Goal: Information Seeking & Learning: Compare options

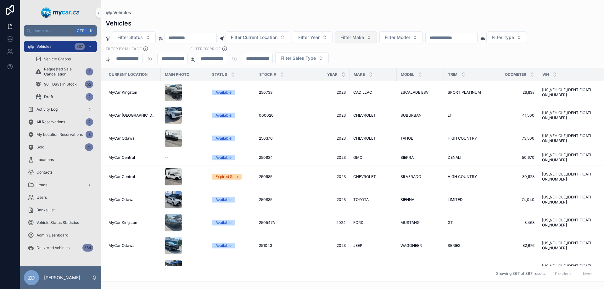
click at [357, 38] on span "Filter Make" at bounding box center [352, 37] width 24 height 6
type input "*****"
click at [355, 63] on div "MAZDA" at bounding box center [371, 63] width 75 height 10
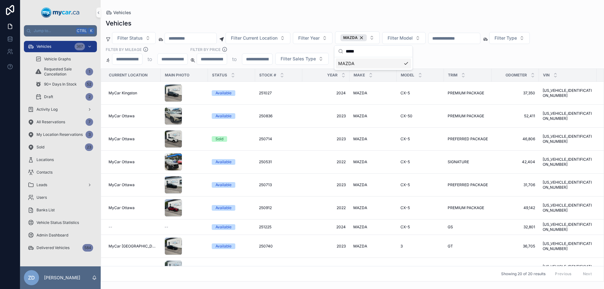
click at [444, 56] on div "Filter Status Filter Current Location Filter Year MAZDA Filter Model Filter Typ…" at bounding box center [352, 47] width 503 height 33
click at [460, 115] on span "PREMIUM PACKAGE" at bounding box center [465, 115] width 36 height 5
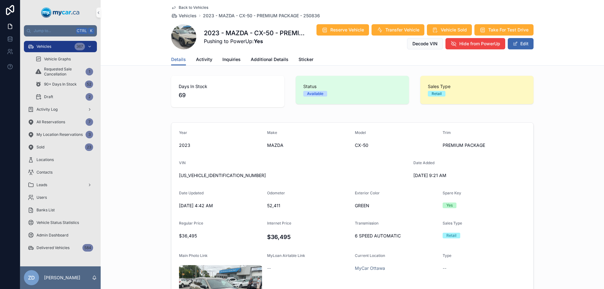
click at [201, 9] on span "Back to Vehicles" at bounding box center [194, 7] width 30 height 5
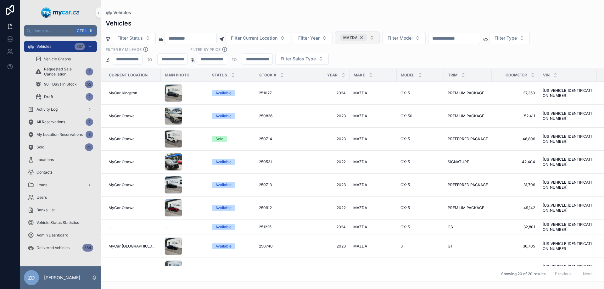
click at [367, 38] on div "MAZDA" at bounding box center [353, 37] width 26 height 7
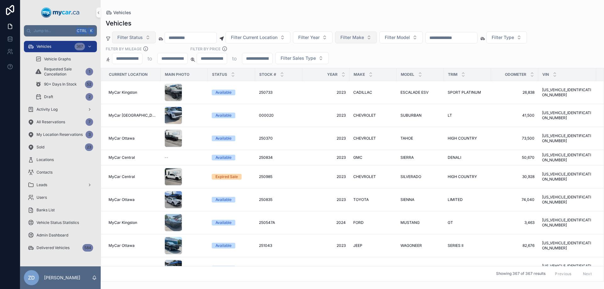
click at [144, 38] on button "Filter Status" at bounding box center [134, 37] width 44 height 12
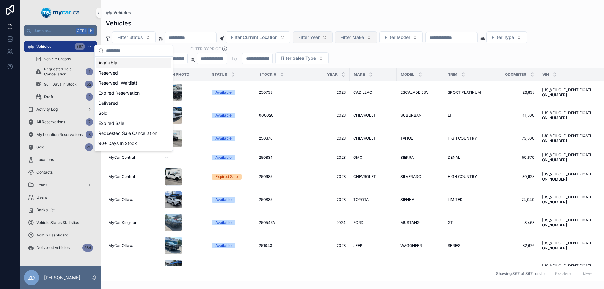
click at [319, 38] on span "Filter Year" at bounding box center [308, 37] width 21 height 6
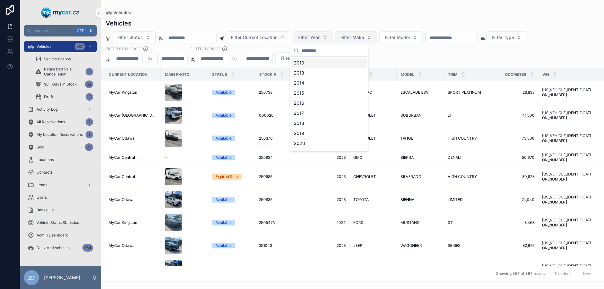
click at [319, 38] on span "Filter Year" at bounding box center [308, 37] width 21 height 6
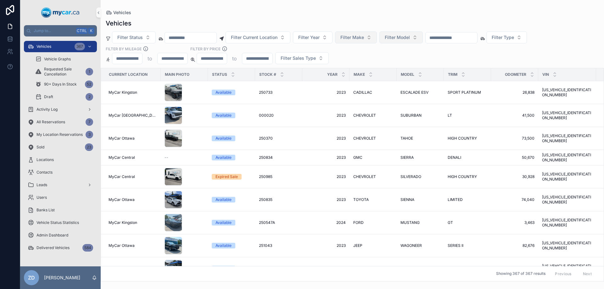
click at [402, 33] on button "Filter Model" at bounding box center [400, 37] width 43 height 12
click at [377, 39] on button "Filter Make" at bounding box center [356, 37] width 42 height 12
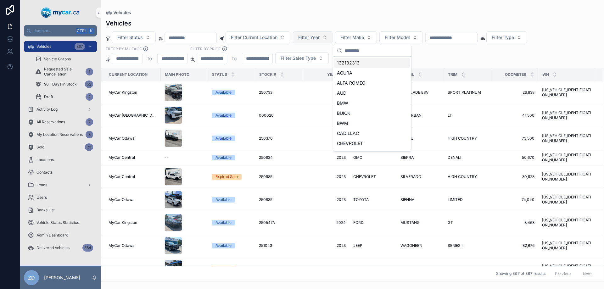
click at [319, 39] on span "Filter Year" at bounding box center [308, 37] width 21 height 6
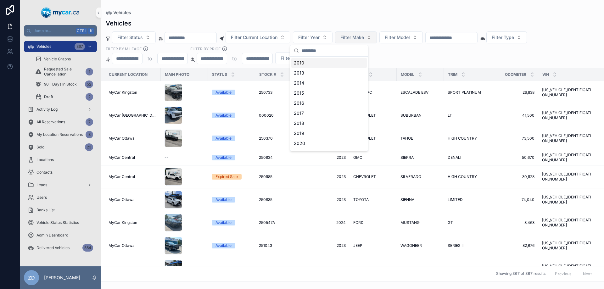
click at [370, 34] on button "Filter Make" at bounding box center [356, 37] width 42 height 12
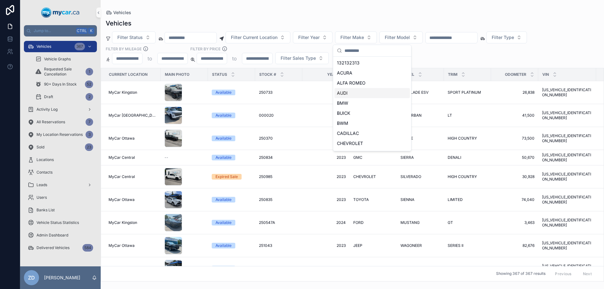
click at [347, 95] on div "AUDI" at bounding box center [371, 93] width 75 height 10
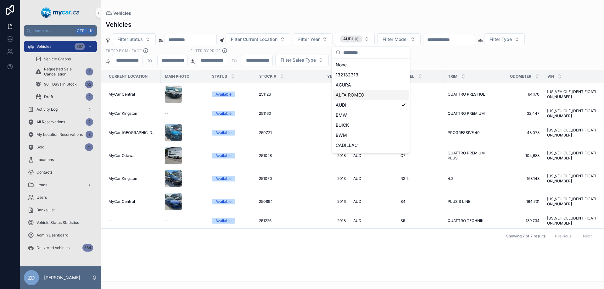
click at [448, 58] on div "Filter Status Filter Current Location Filter Year AUDI Filter Model Filter Type…" at bounding box center [352, 49] width 503 height 33
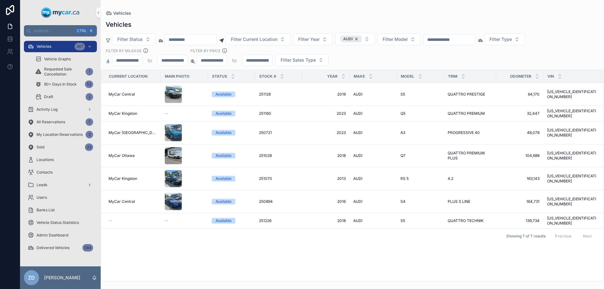
click at [362, 41] on div "AUDI" at bounding box center [350, 39] width 21 height 7
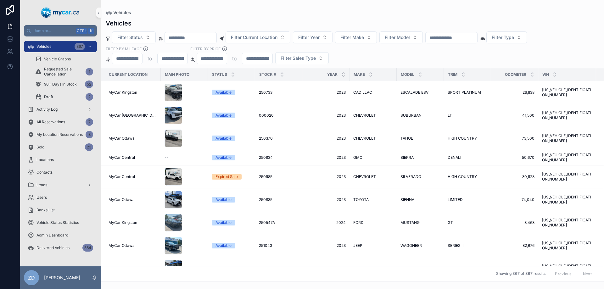
click at [364, 40] on span "Filter Make" at bounding box center [352, 37] width 24 height 6
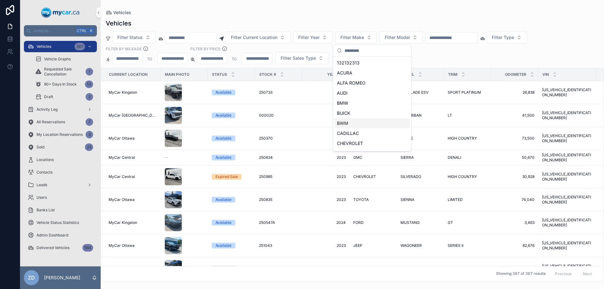
click at [351, 124] on div "BWM" at bounding box center [371, 123] width 75 height 10
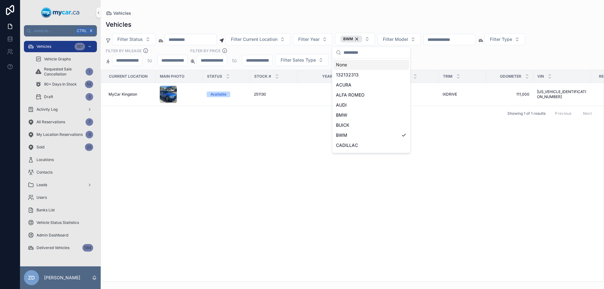
click at [420, 56] on div "Filter Status Filter Current Location Filter Year BWM Filter Model Filter Type …" at bounding box center [352, 49] width 503 height 33
click at [353, 37] on span "BWM" at bounding box center [348, 38] width 10 height 5
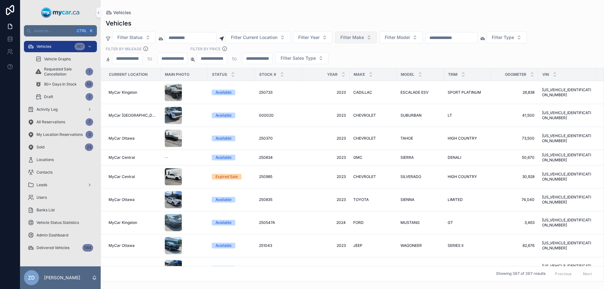
click at [364, 39] on span "Filter Make" at bounding box center [352, 37] width 24 height 6
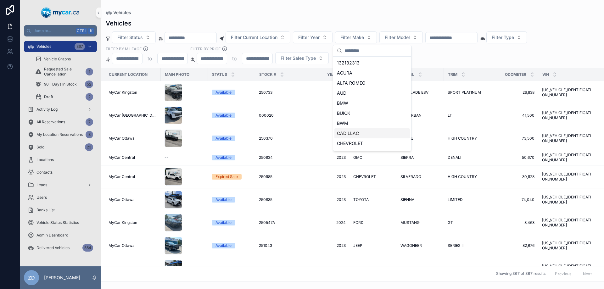
click at [354, 131] on span "CADILLAC" at bounding box center [348, 133] width 22 height 6
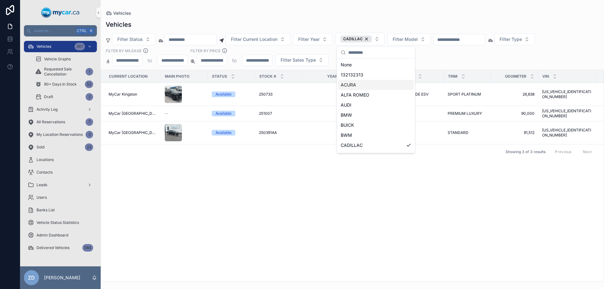
click at [441, 58] on div "Filter Status Filter Current Location Filter Year CADILLAC Filter Model Filter …" at bounding box center [352, 49] width 503 height 33
click at [407, 95] on span "ESCALADE ESV" at bounding box center [414, 94] width 28 height 5
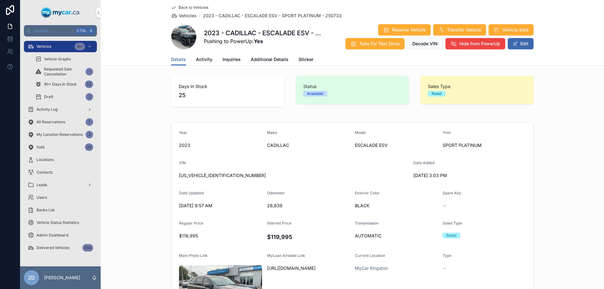
click at [195, 5] on span "Back to Vehicles" at bounding box center [194, 7] width 30 height 5
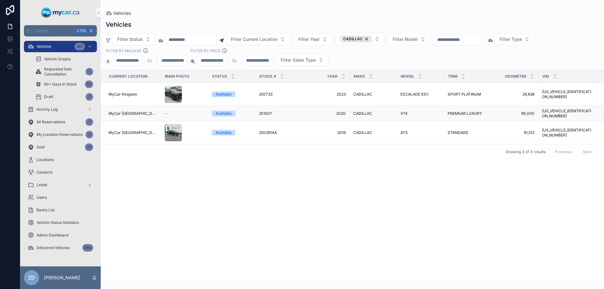
click at [401, 111] on span "XT4" at bounding box center [403, 113] width 7 height 5
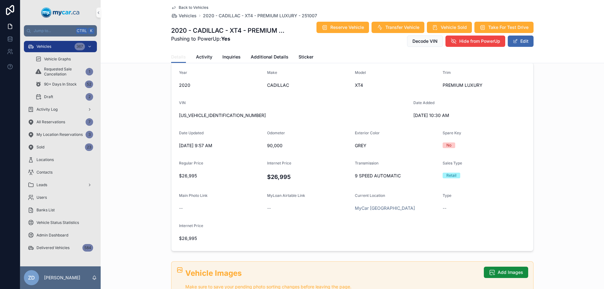
scroll to position [31, 0]
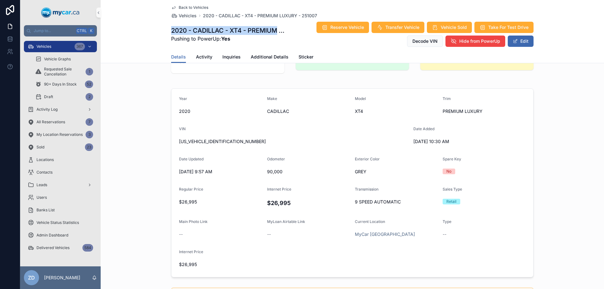
drag, startPoint x: 166, startPoint y: 31, endPoint x: 267, endPoint y: 30, distance: 100.9
click at [277, 27] on div "Back to Vehicles Vehicles 2020 - CADILLAC - XT4 - PREMIUM LUXURY - 251007 2020 …" at bounding box center [352, 31] width 503 height 63
copy h1 "2020 - CADILLAC - XT4 - PREMIUM"
click at [155, 27] on div "Back to Vehicles Vehicles 2020 - CADILLAC - XT4 - PREMIUM LUXURY - 251007 2020 …" at bounding box center [352, 31] width 503 height 63
drag, startPoint x: 199, startPoint y: 16, endPoint x: 293, endPoint y: 16, distance: 94.0
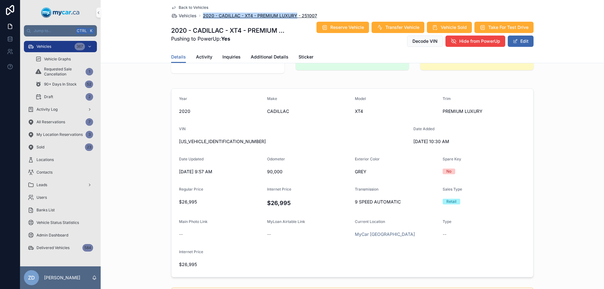
click at [293, 16] on div "2020 - CADILLAC - XT4 - PREMIUM LUXURY - 251007" at bounding box center [257, 16] width 119 height 6
copy span "2020 - CADILLAC - XT4 - PREMIUM LUXURY"
click at [293, 45] on div "Reserve Vehicle Transfer Vehicle Vehicle Sold Take For Test Drive Decode VIN Hi…" at bounding box center [408, 34] width 249 height 26
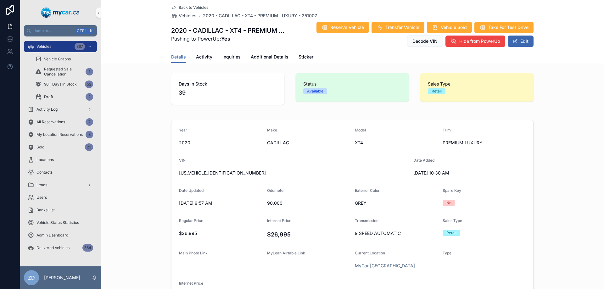
click at [338, 149] on form "Year [DATE] Make CADILLAC Model XT4 Trim PREMIUM LUXURY VIN [US_VEHICLE_IDENTIF…" at bounding box center [352, 214] width 362 height 188
click at [204, 51] on link "Activity" at bounding box center [204, 57] width 16 height 13
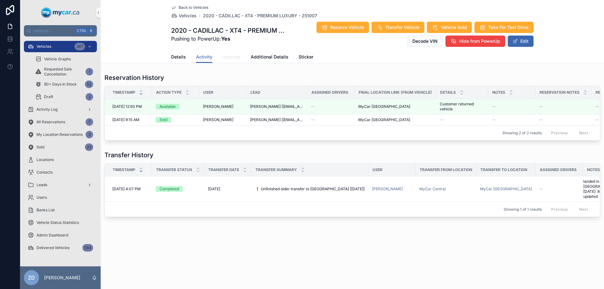
click at [232, 56] on span "Inquiries" at bounding box center [231, 57] width 18 height 6
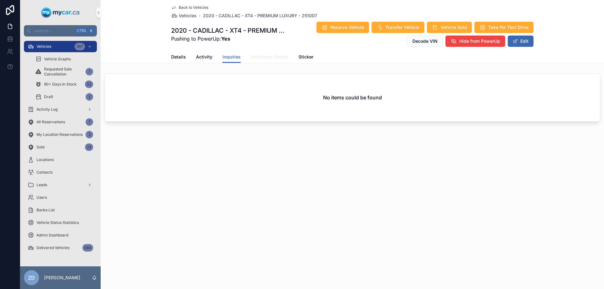
click at [264, 58] on span "Additional Details" at bounding box center [270, 57] width 38 height 6
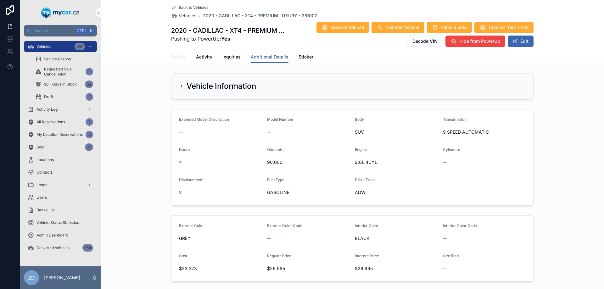
click at [177, 56] on span "Details" at bounding box center [178, 57] width 15 height 6
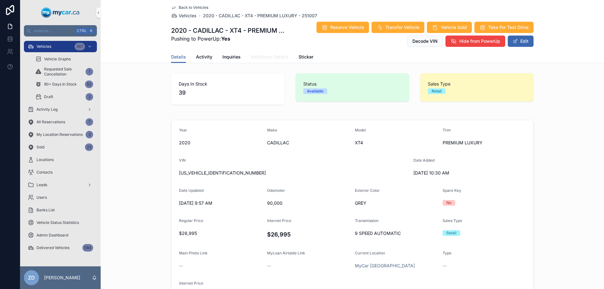
click at [263, 57] on span "Additional Details" at bounding box center [270, 57] width 38 height 6
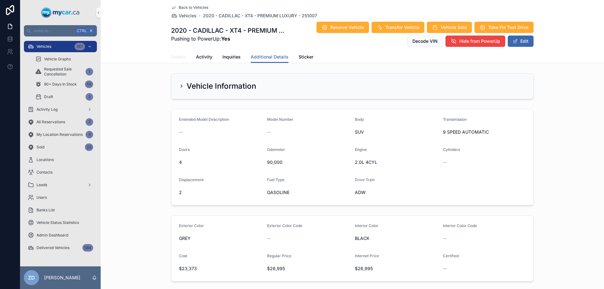
click at [175, 56] on span "Details" at bounding box center [178, 57] width 15 height 6
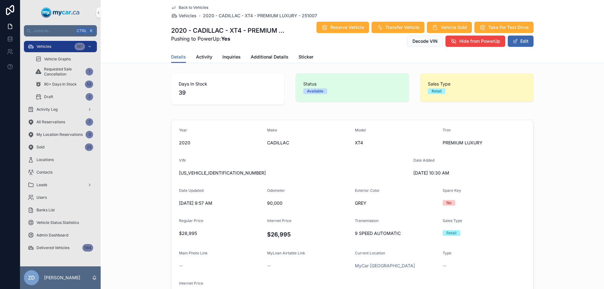
click at [179, 6] on span "Back to Vehicles" at bounding box center [194, 7] width 30 height 5
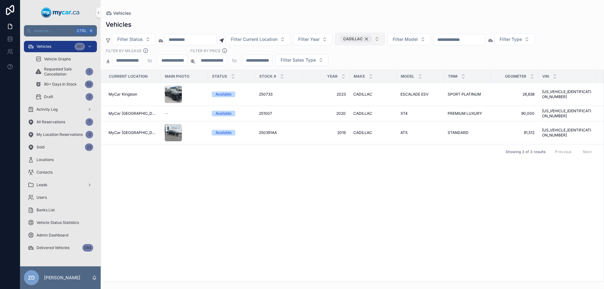
click at [372, 38] on div "CADILLAC" at bounding box center [355, 39] width 31 height 7
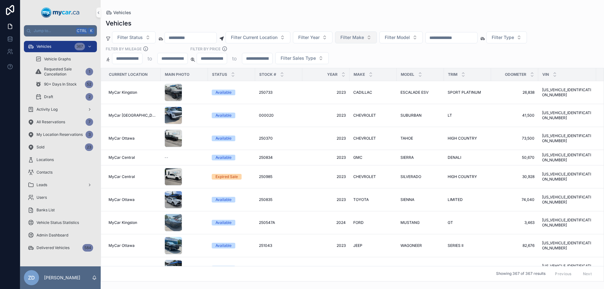
click at [377, 38] on button "Filter Make" at bounding box center [356, 37] width 42 height 12
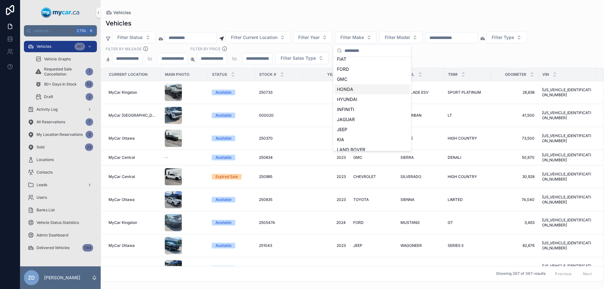
scroll to position [126, 0]
click at [355, 98] on div "INFINITI" at bounding box center [371, 98] width 75 height 10
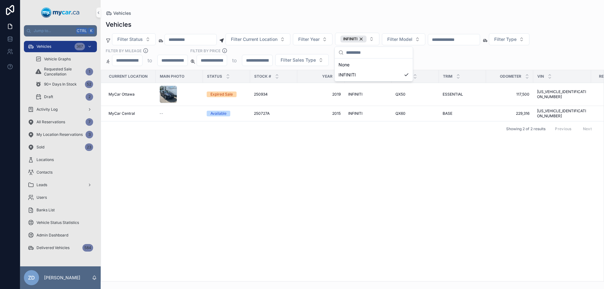
click at [269, 146] on div "Current Location Main Photo Status Stock # Year Make Model Trim Odometer VIN Re…" at bounding box center [352, 175] width 502 height 211
click at [366, 38] on div "INFINITI" at bounding box center [353, 39] width 26 height 7
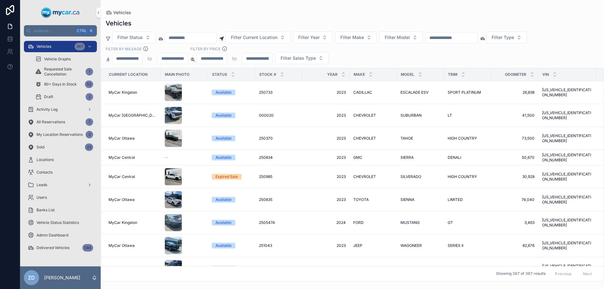
click at [364, 39] on span "Filter Make" at bounding box center [352, 37] width 24 height 6
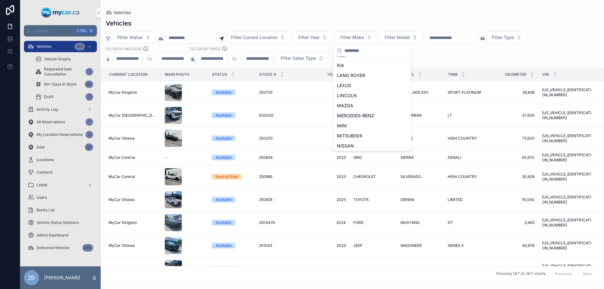
scroll to position [290, 0]
click at [346, 92] on span "TESLA" at bounding box center [344, 94] width 14 height 6
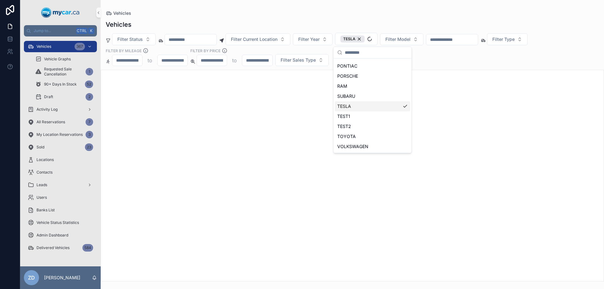
scroll to position [301, 0]
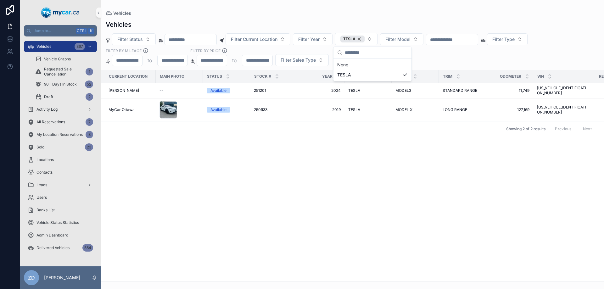
click at [314, 130] on div "Showing 2 of 2 results Previous Next" at bounding box center [352, 128] width 502 height 15
click at [364, 40] on div "TESLA" at bounding box center [352, 39] width 24 height 7
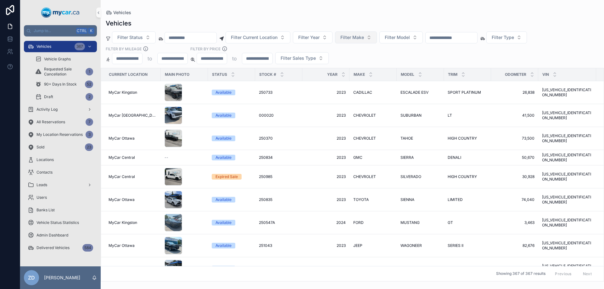
click at [364, 39] on span "Filter Make" at bounding box center [352, 37] width 24 height 6
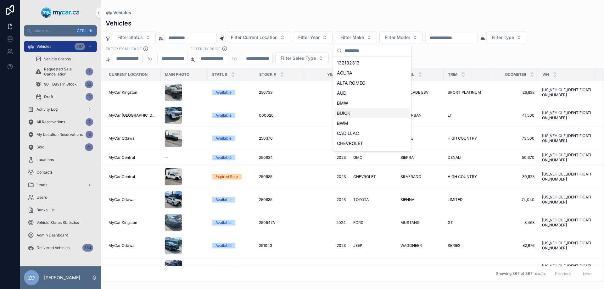
click at [340, 111] on span "BUICK" at bounding box center [343, 113] width 13 height 6
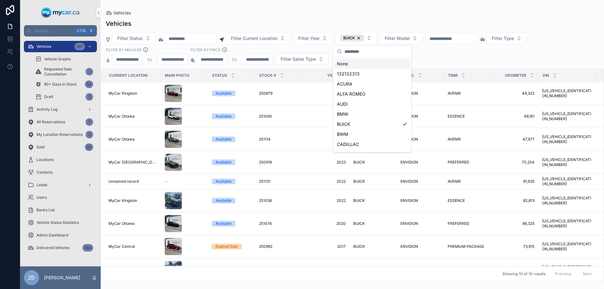
click at [456, 55] on div "Filter Status Filter Current Location Filter Year BUICK Filter Model Filter Typ…" at bounding box center [352, 48] width 503 height 33
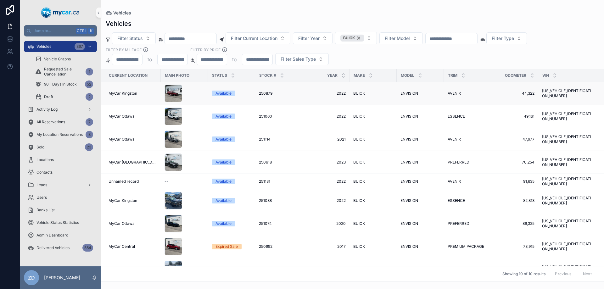
click at [400, 94] on span "ENVISION" at bounding box center [409, 93] width 18 height 5
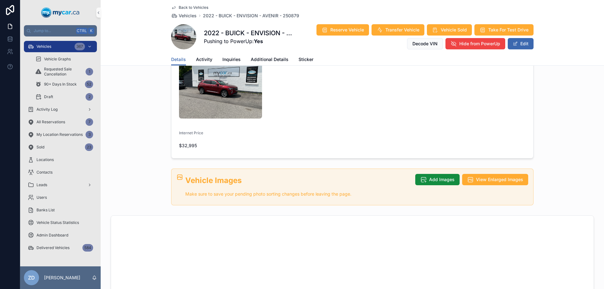
scroll to position [314, 0]
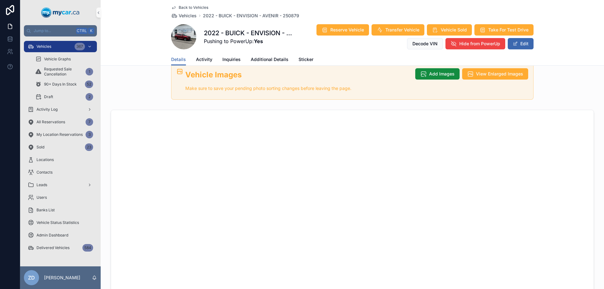
click at [189, 8] on span "Back to Vehicles" at bounding box center [194, 7] width 30 height 5
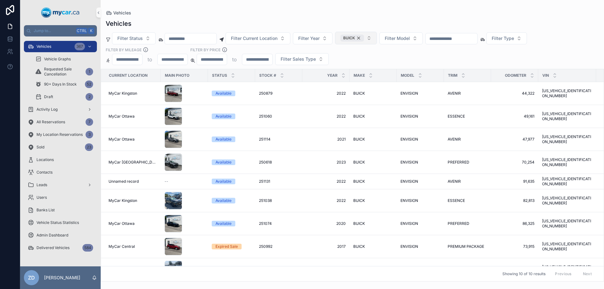
click at [364, 41] on div "BUICK" at bounding box center [352, 38] width 24 height 7
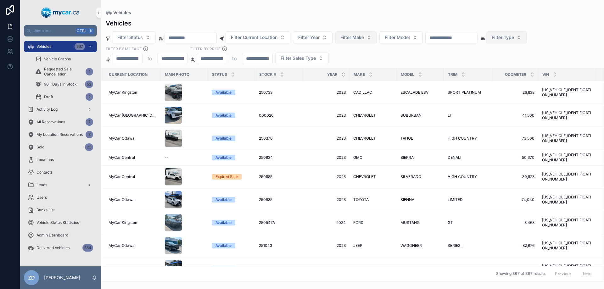
click at [514, 39] on span "Filter Type" at bounding box center [502, 37] width 22 height 6
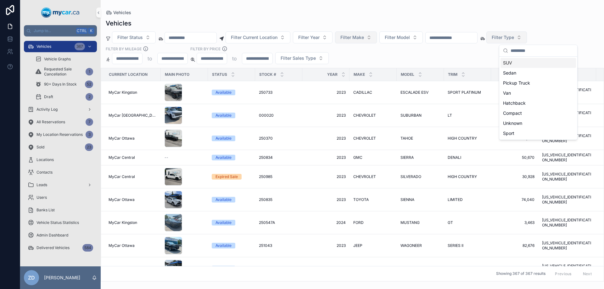
click at [514, 39] on span "Filter Type" at bounding box center [502, 37] width 22 height 6
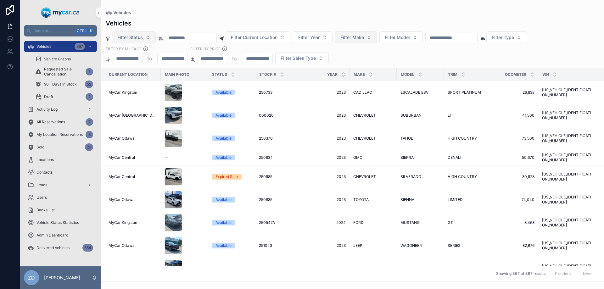
click at [147, 38] on button "Filter Status" at bounding box center [134, 37] width 44 height 12
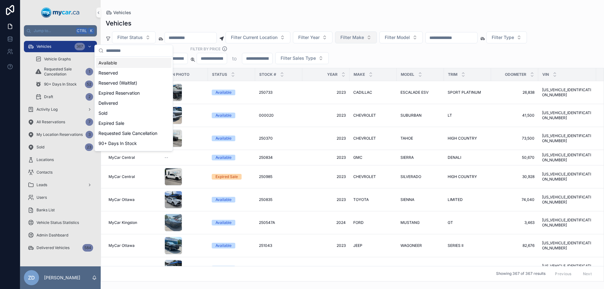
click at [261, 12] on div "Vehicles" at bounding box center [352, 12] width 493 height 5
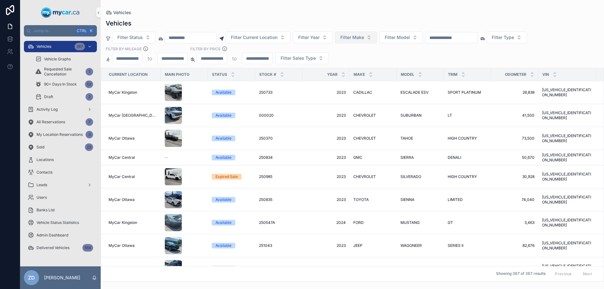
click at [134, 62] on input "scrollable content" at bounding box center [127, 58] width 30 height 9
click at [177, 56] on input "scrollable content" at bounding box center [173, 58] width 30 height 9
click at [280, 58] on button "Filter Sales Type" at bounding box center [301, 58] width 53 height 12
click at [294, 61] on span "Filter Sales Type" at bounding box center [297, 58] width 35 height 6
click at [259, 61] on input "scrollable content" at bounding box center [257, 58] width 30 height 9
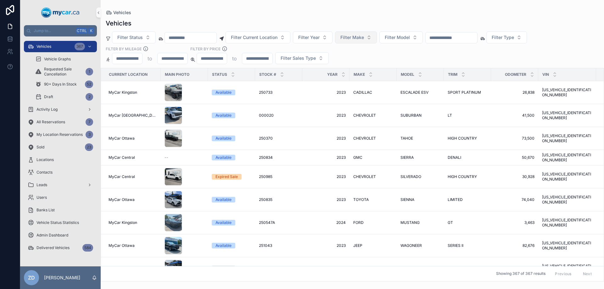
click at [221, 62] on input "scrollable content" at bounding box center [212, 58] width 30 height 9
type input "****"
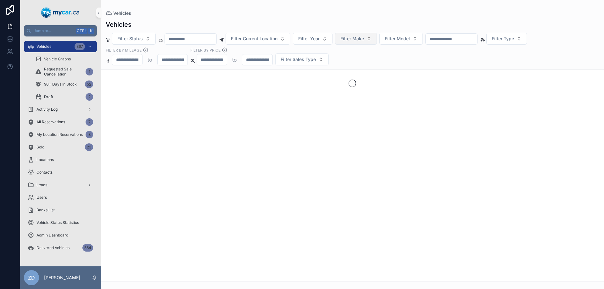
type input "****"
click at [260, 55] on div "scrollable content" at bounding box center [257, 59] width 30 height 11
click at [259, 60] on input "scrollable content" at bounding box center [257, 59] width 30 height 9
drag, startPoint x: 258, startPoint y: 58, endPoint x: 229, endPoint y: 58, distance: 29.6
click at [229, 58] on div "**** to ****" at bounding box center [234, 59] width 76 height 11
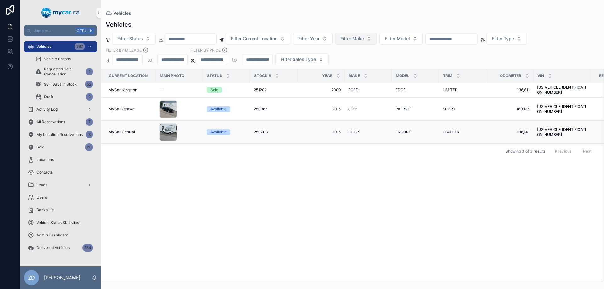
type input "*****"
click at [351, 130] on span "BUICK" at bounding box center [354, 132] width 12 height 5
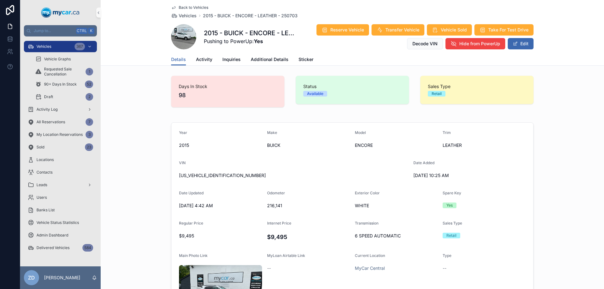
click at [179, 8] on span "Back to Vehicles" at bounding box center [194, 7] width 30 height 5
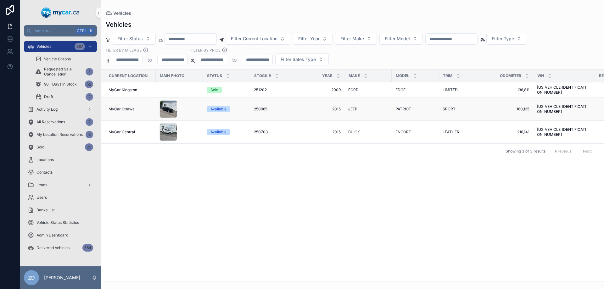
click at [261, 107] on span "250965" at bounding box center [261, 109] width 14 height 5
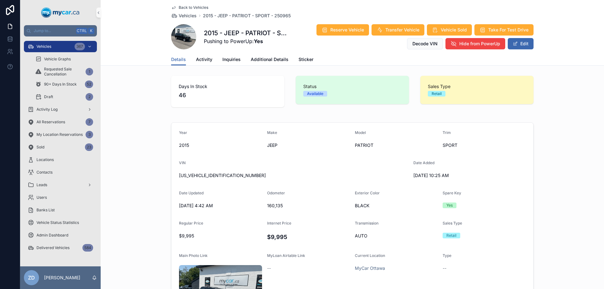
click at [184, 7] on span "Back to Vehicles" at bounding box center [194, 7] width 30 height 5
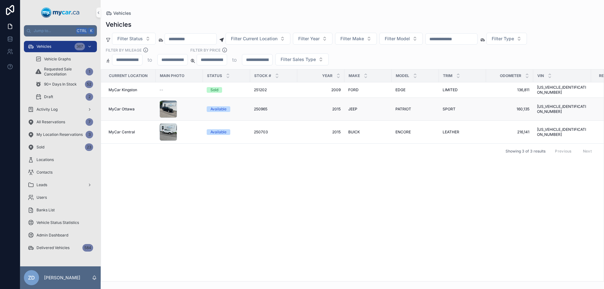
click at [353, 107] on span "JEEP" at bounding box center [352, 109] width 9 height 5
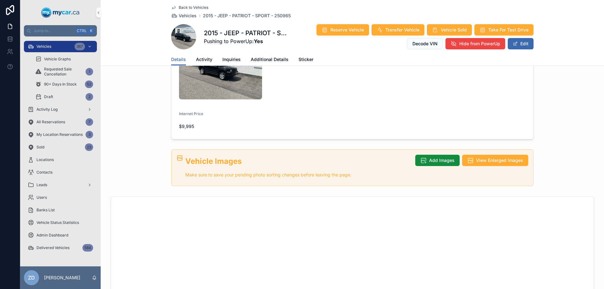
scroll to position [126, 0]
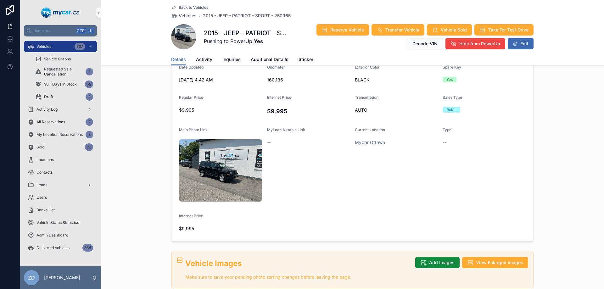
click at [202, 6] on span "Back to Vehicles" at bounding box center [194, 7] width 30 height 5
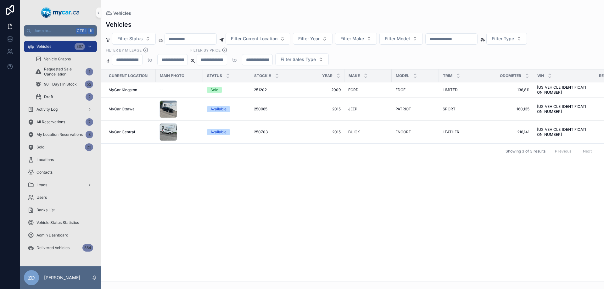
click at [252, 59] on input "*****" at bounding box center [257, 59] width 30 height 9
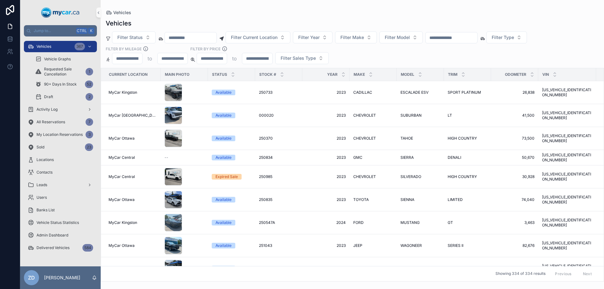
click at [220, 59] on input "****" at bounding box center [212, 58] width 30 height 9
type input "*"
click at [478, 62] on div "Filter Status Filter Current Location Filter Year Filter Make Filter Model Filt…" at bounding box center [352, 47] width 503 height 33
click at [400, 220] on span "MUSTANG" at bounding box center [409, 222] width 19 height 5
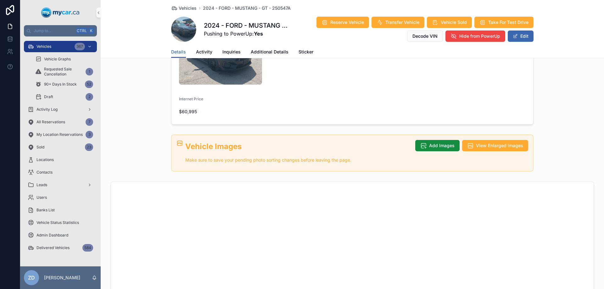
scroll to position [220, 0]
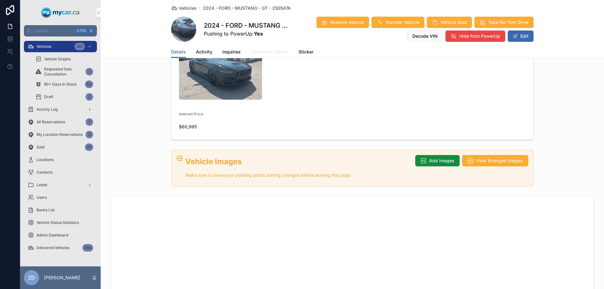
click at [276, 54] on span "Additional Details" at bounding box center [270, 52] width 38 height 6
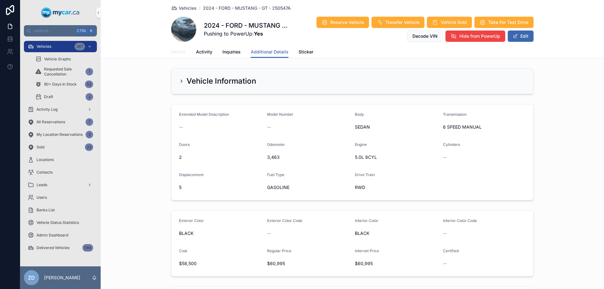
click at [175, 57] on link "Details" at bounding box center [178, 52] width 15 height 13
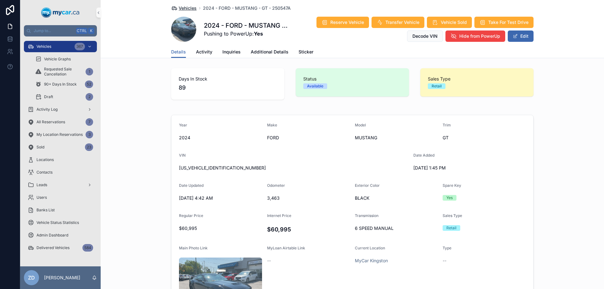
click at [174, 6] on icon "scrollable content" at bounding box center [174, 8] width 6 height 6
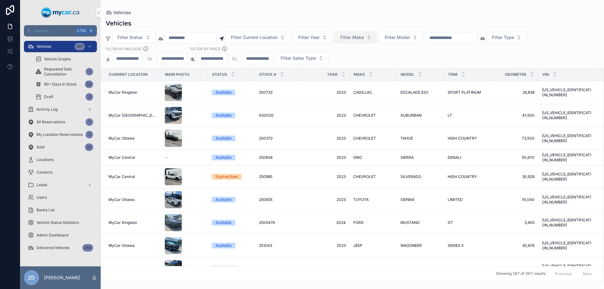
click at [360, 36] on span "Filter Make" at bounding box center [352, 37] width 24 height 6
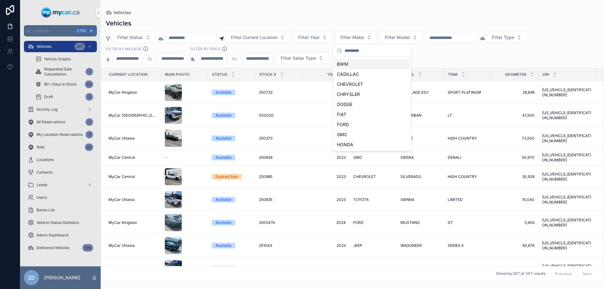
scroll to position [63, 0]
click at [345, 124] on div "FORD" at bounding box center [371, 121] width 75 height 10
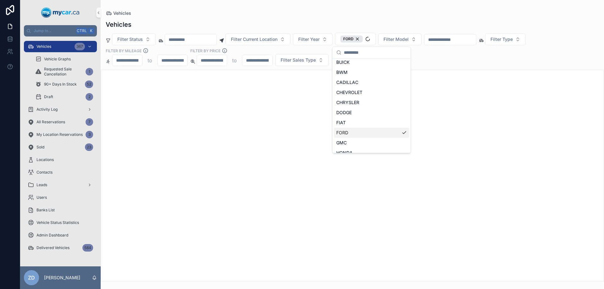
scroll to position [73, 0]
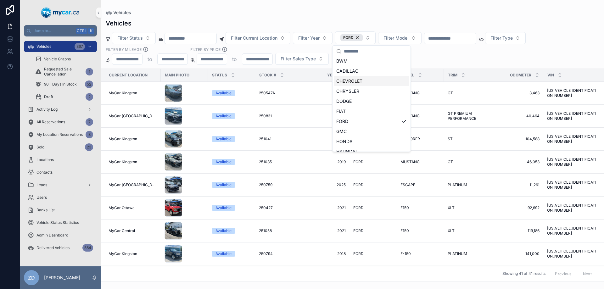
click at [429, 56] on div "Filter Status Filter Current Location Filter Year FORD Filter Model Filter Type…" at bounding box center [352, 47] width 503 height 33
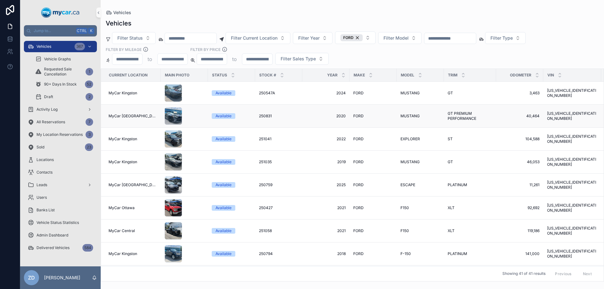
click at [454, 117] on span "GT PREMIUM PERFORMANCE" at bounding box center [469, 116] width 45 height 10
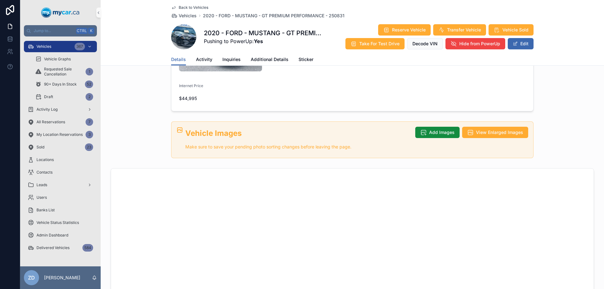
scroll to position [189, 0]
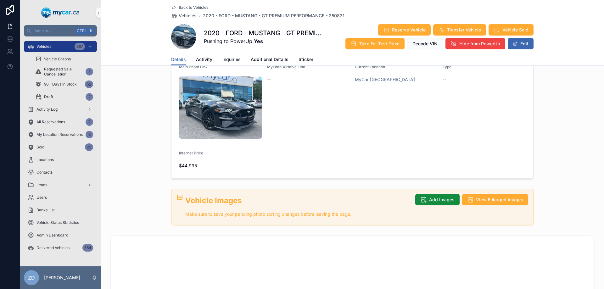
click at [188, 8] on span "Back to Vehicles" at bounding box center [194, 7] width 30 height 5
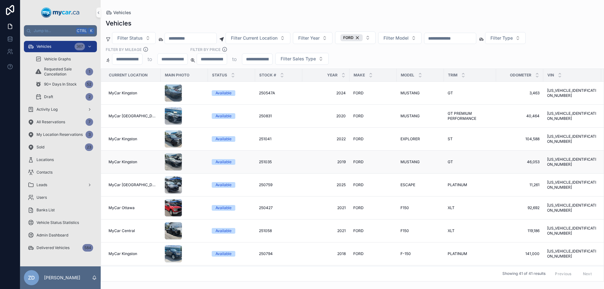
click at [401, 160] on span "MUSTANG" at bounding box center [409, 161] width 19 height 5
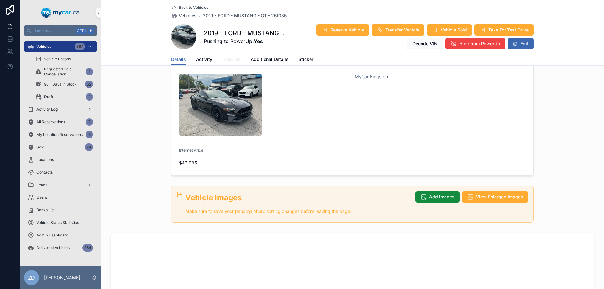
scroll to position [189, 0]
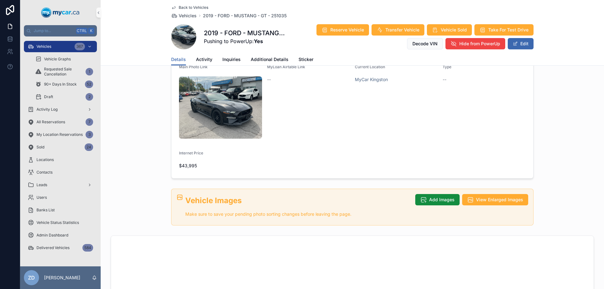
click at [185, 7] on span "Back to Vehicles" at bounding box center [194, 7] width 30 height 5
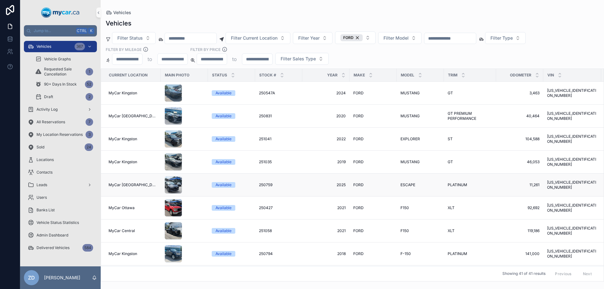
click at [455, 188] on td "PLATINUM PLATINUM" at bounding box center [470, 185] width 52 height 23
click at [454, 186] on span "PLATINUM" at bounding box center [456, 184] width 19 height 5
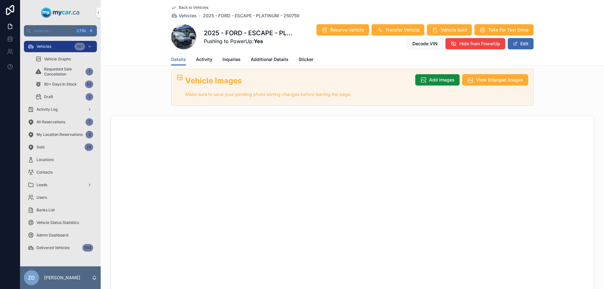
scroll to position [189, 0]
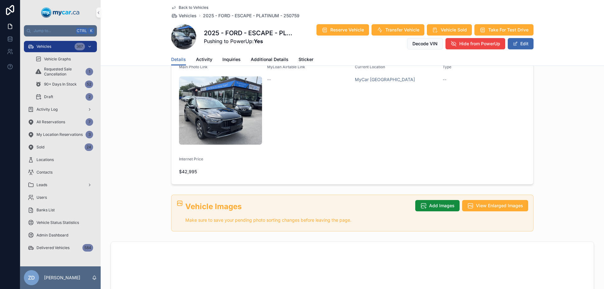
click at [199, 5] on div "Back to Vehicles Vehicles 2025 - FORD - ESCAPE - PLATINUM - 250759 2025 - FORD …" at bounding box center [352, 26] width 362 height 53
click at [200, 9] on span "Back to Vehicles" at bounding box center [194, 7] width 30 height 5
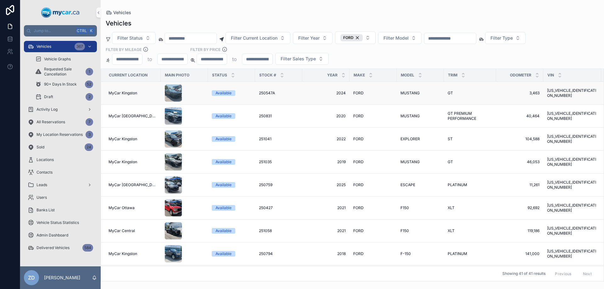
click at [354, 93] on span "FORD" at bounding box center [358, 93] width 10 height 5
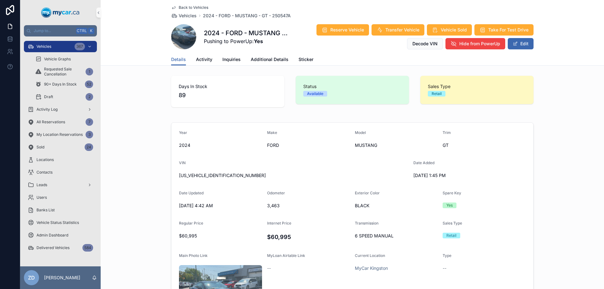
click at [218, 176] on span "[US_VEHICLE_IDENTIFICATION_NUMBER]" at bounding box center [293, 175] width 229 height 6
copy span "[US_VEHICLE_IDENTIFICATION_NUMBER]"
click at [299, 172] on div "[US_VEHICLE_IDENTIFICATION_NUMBER]" at bounding box center [293, 175] width 229 height 10
click at [184, 5] on span "Back to Vehicles" at bounding box center [194, 7] width 30 height 5
